Goal: Task Accomplishment & Management: Understand process/instructions

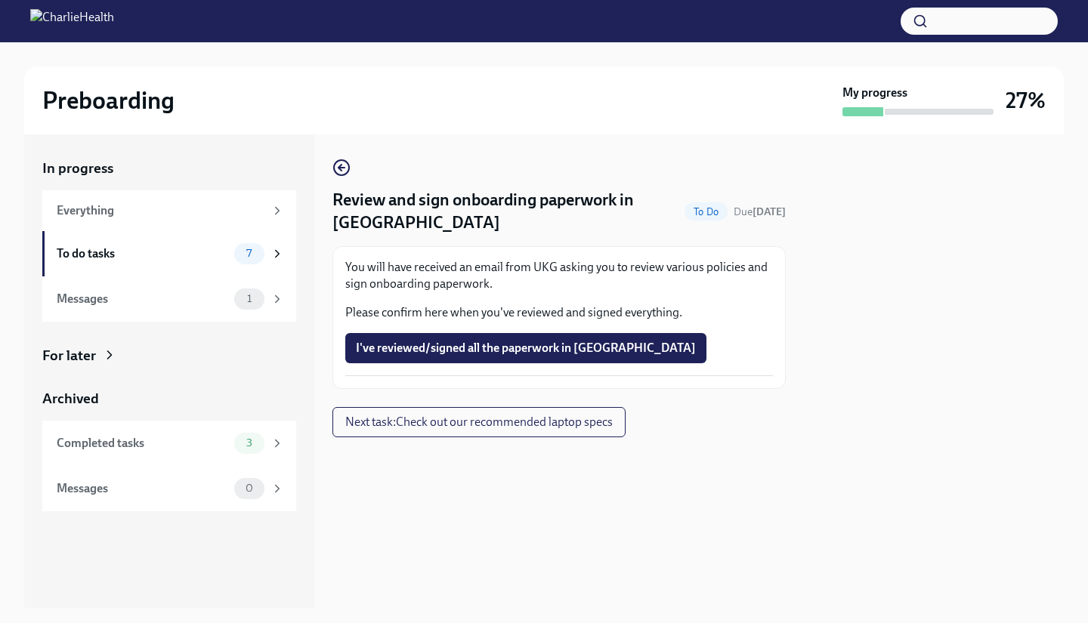
click at [237, 245] on div "7" at bounding box center [259, 253] width 50 height 21
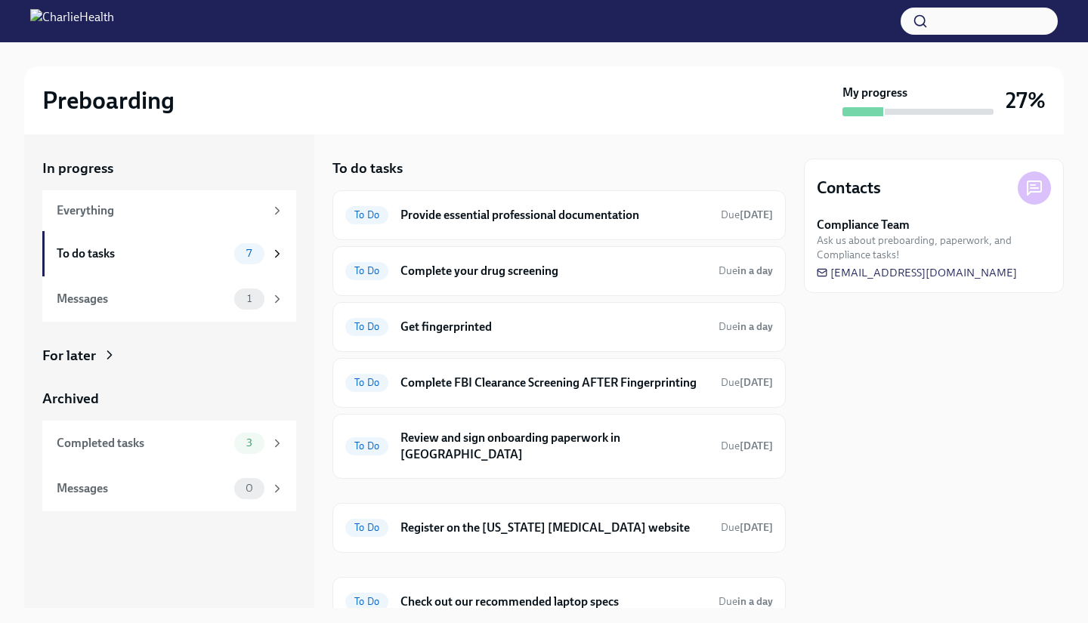
click at [560, 206] on div "To Do Provide essential professional documentation Due [DATE]" at bounding box center [559, 215] width 428 height 24
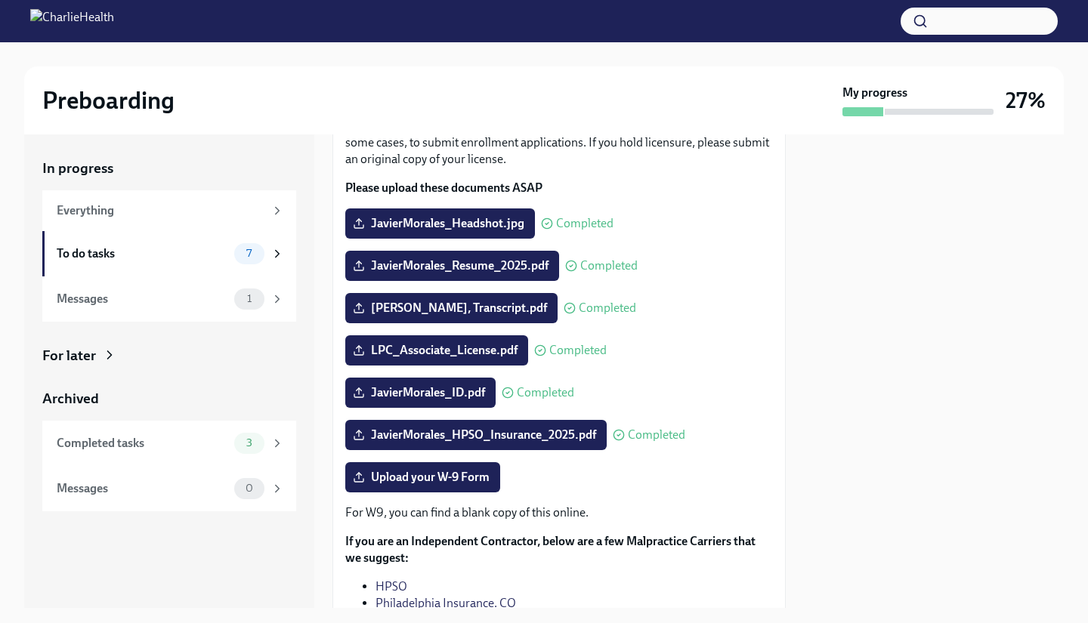
scroll to position [118, 0]
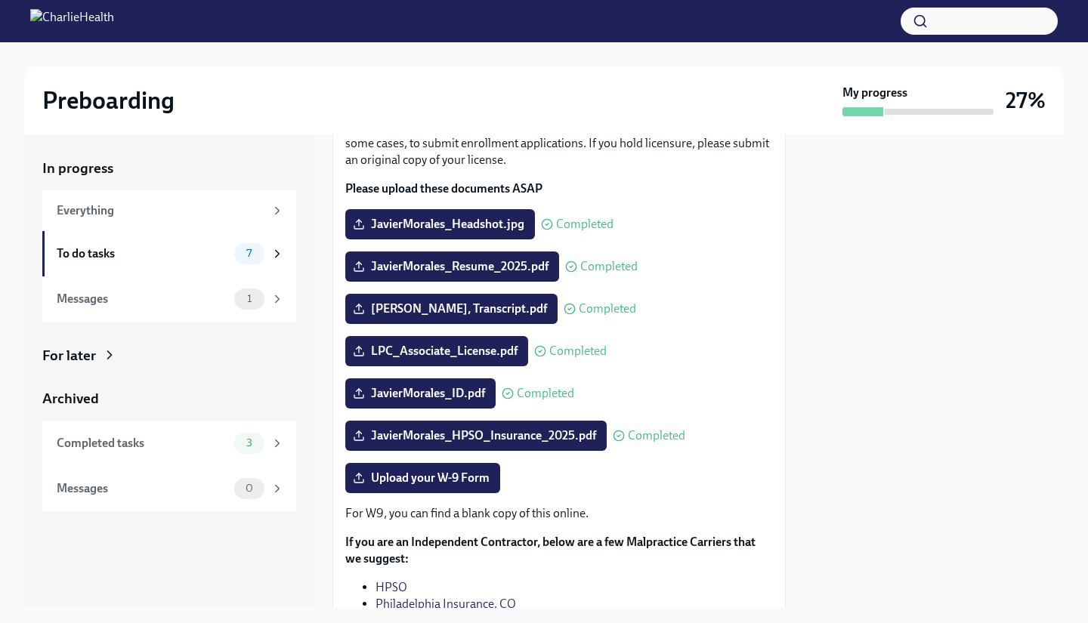
click at [159, 251] on div "To do tasks" at bounding box center [143, 254] width 172 height 17
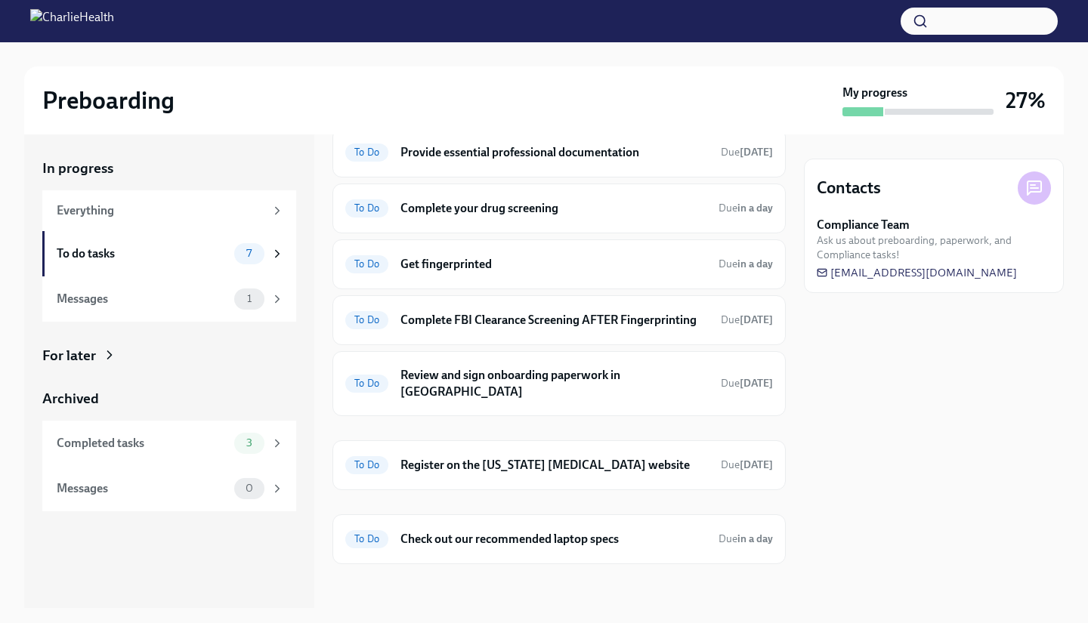
scroll to position [67, 0]
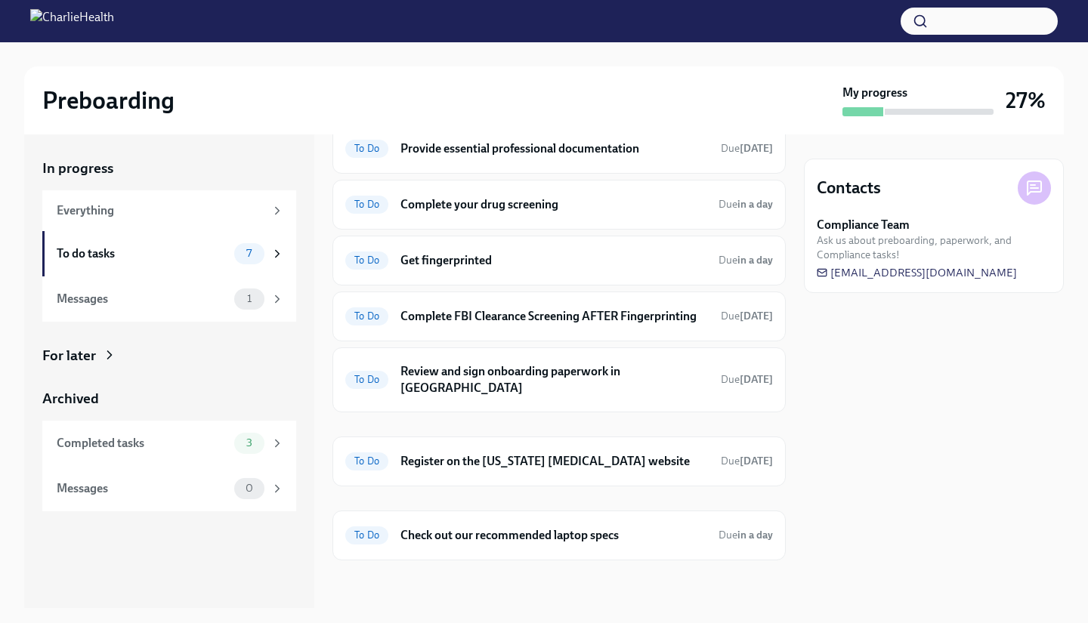
click at [531, 215] on div "To Do Complete your drug screening Due in a day" at bounding box center [559, 205] width 428 height 24
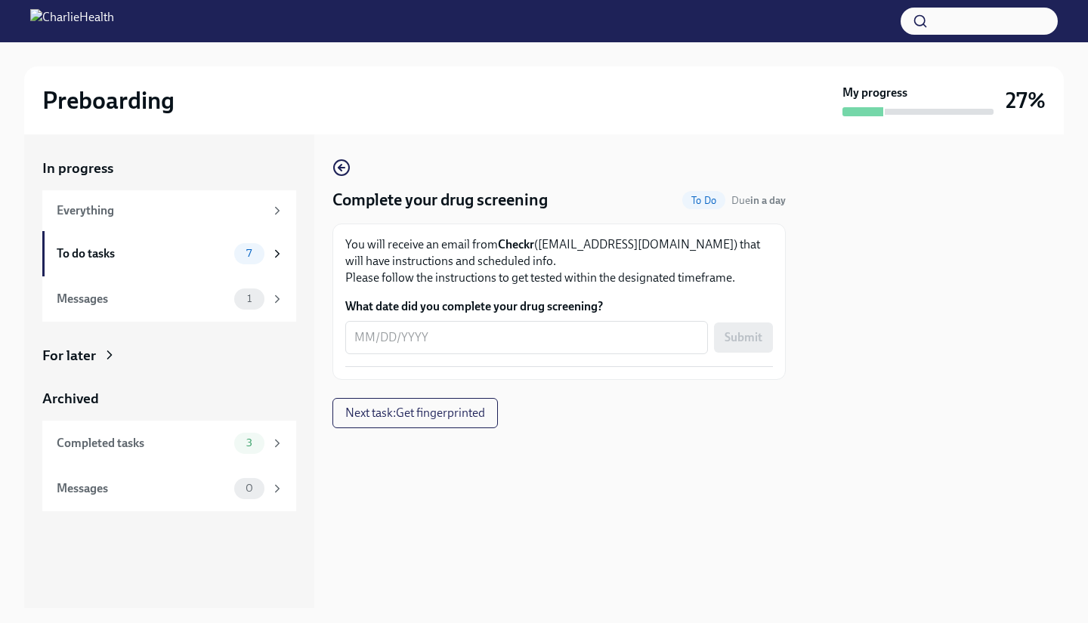
click at [157, 268] on div "To do tasks 7" at bounding box center [169, 253] width 254 height 45
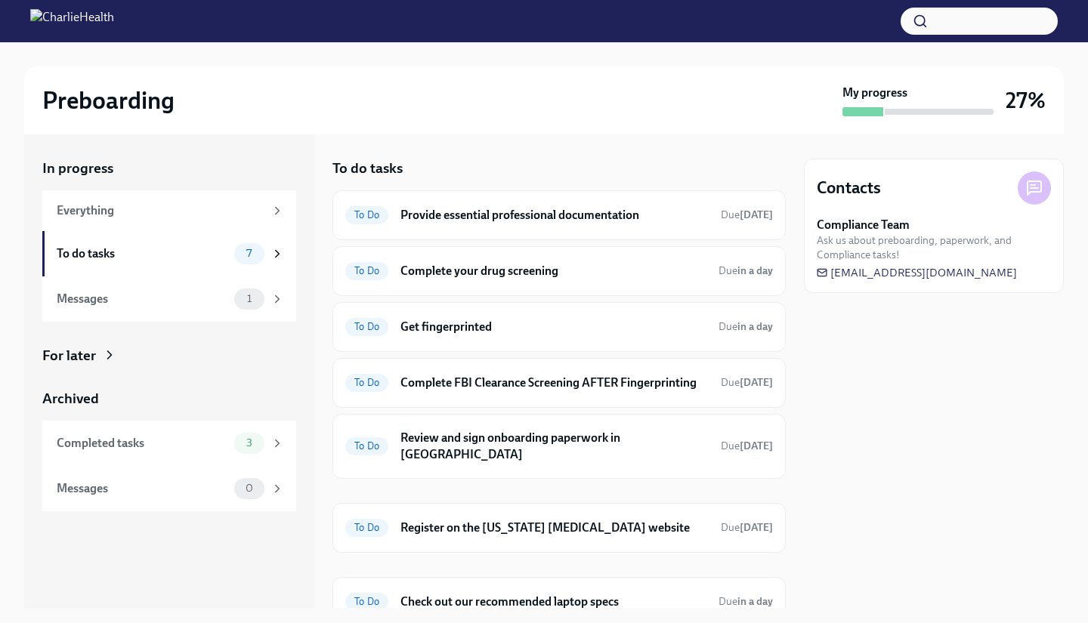
click at [589, 210] on h6 "Provide essential professional documentation" at bounding box center [555, 215] width 308 height 17
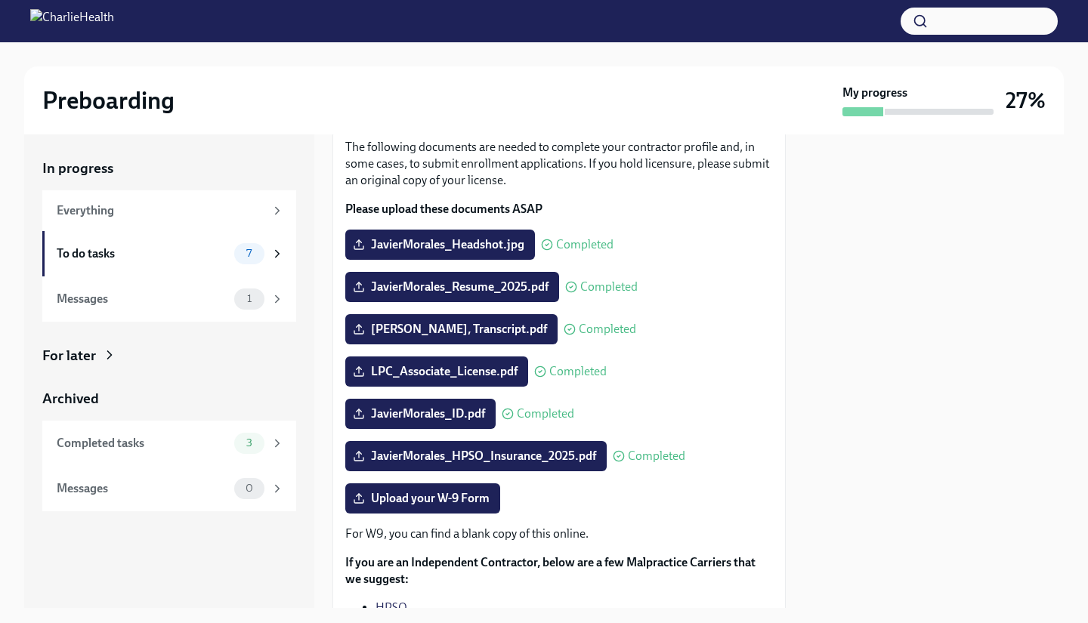
scroll to position [112, 0]
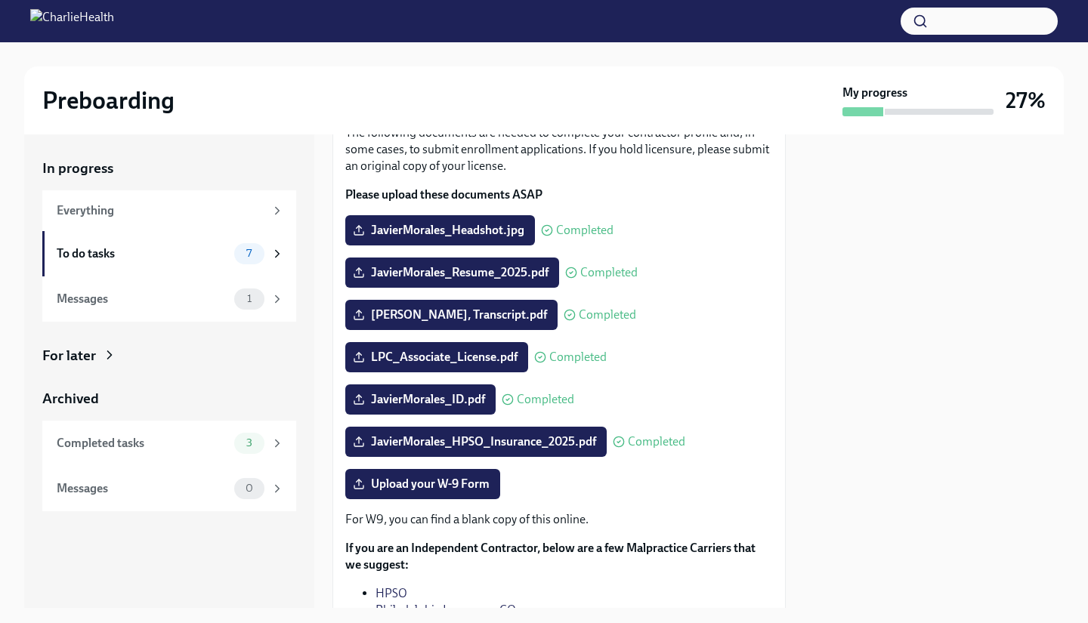
click at [187, 305] on div "Messages" at bounding box center [143, 299] width 172 height 17
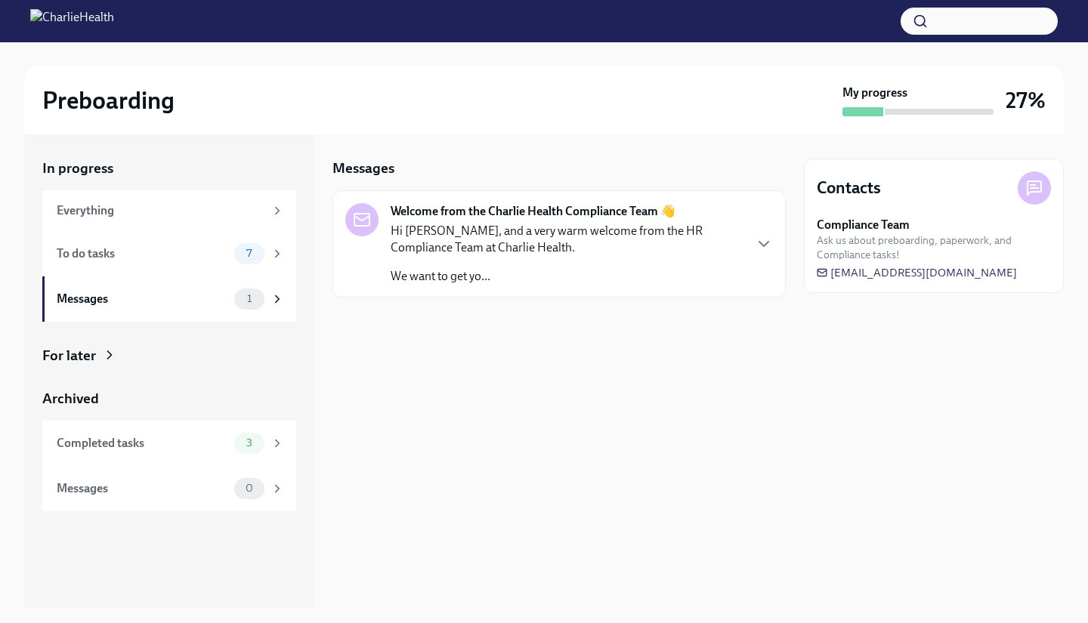
click at [197, 253] on div "To do tasks" at bounding box center [143, 254] width 172 height 17
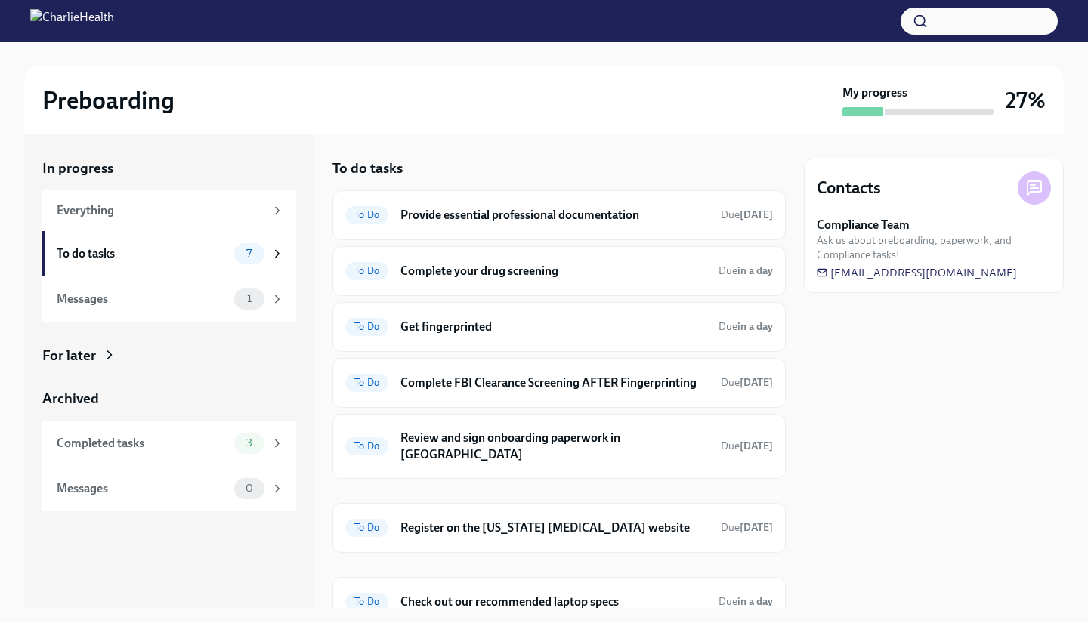
click at [515, 329] on h6 "Get fingerprinted" at bounding box center [554, 327] width 306 height 17
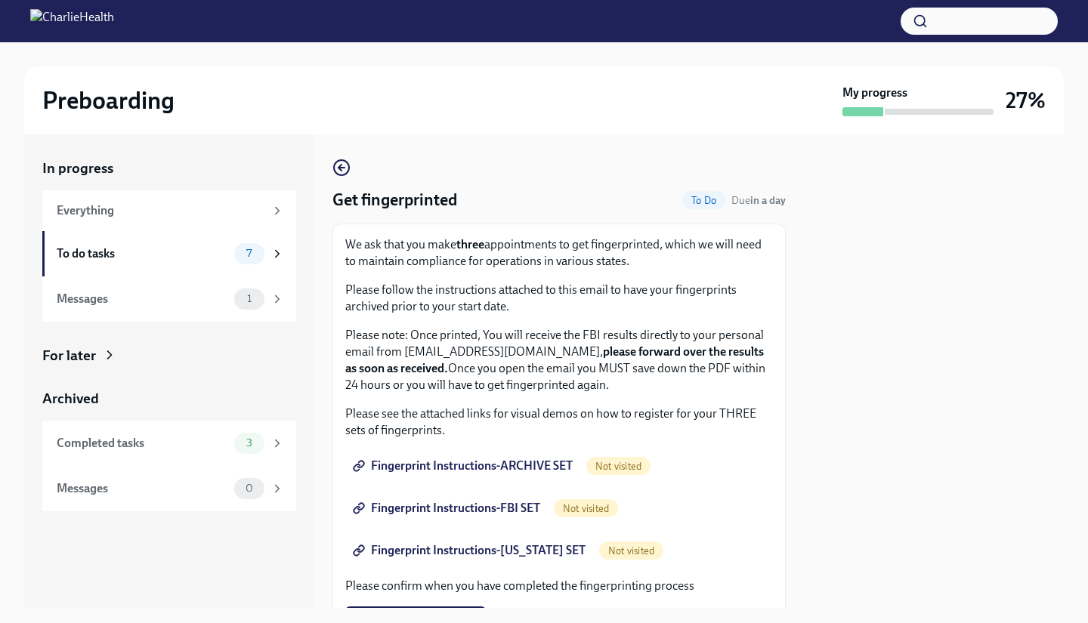
scroll to position [135, 0]
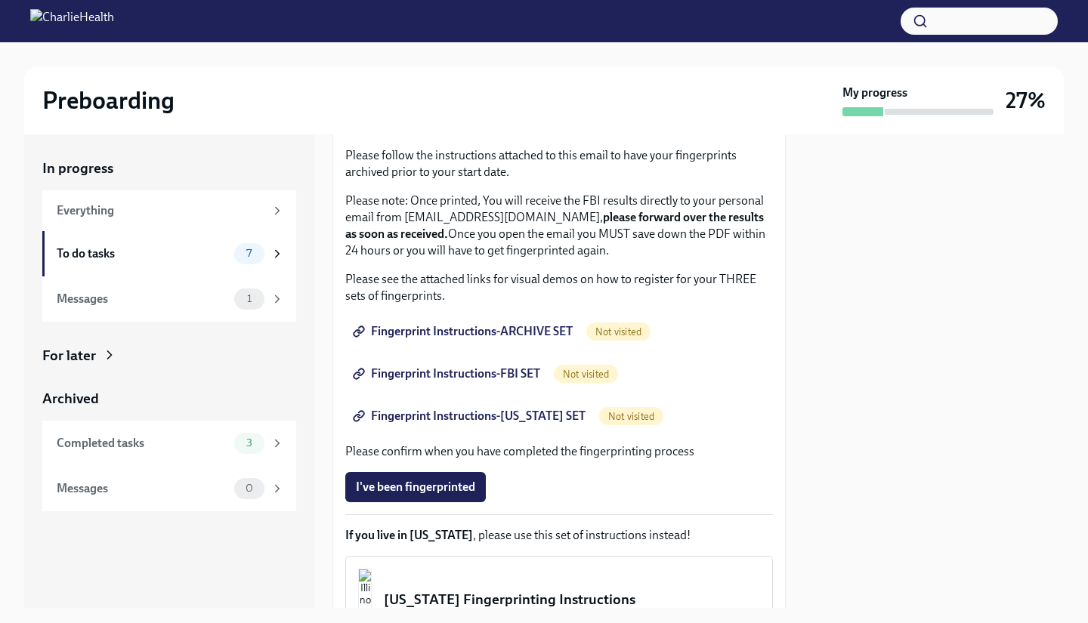
click at [496, 326] on span "Fingerprint Instructions-ARCHIVE SET" at bounding box center [464, 331] width 217 height 15
